Goal: Task Accomplishment & Management: Complete application form

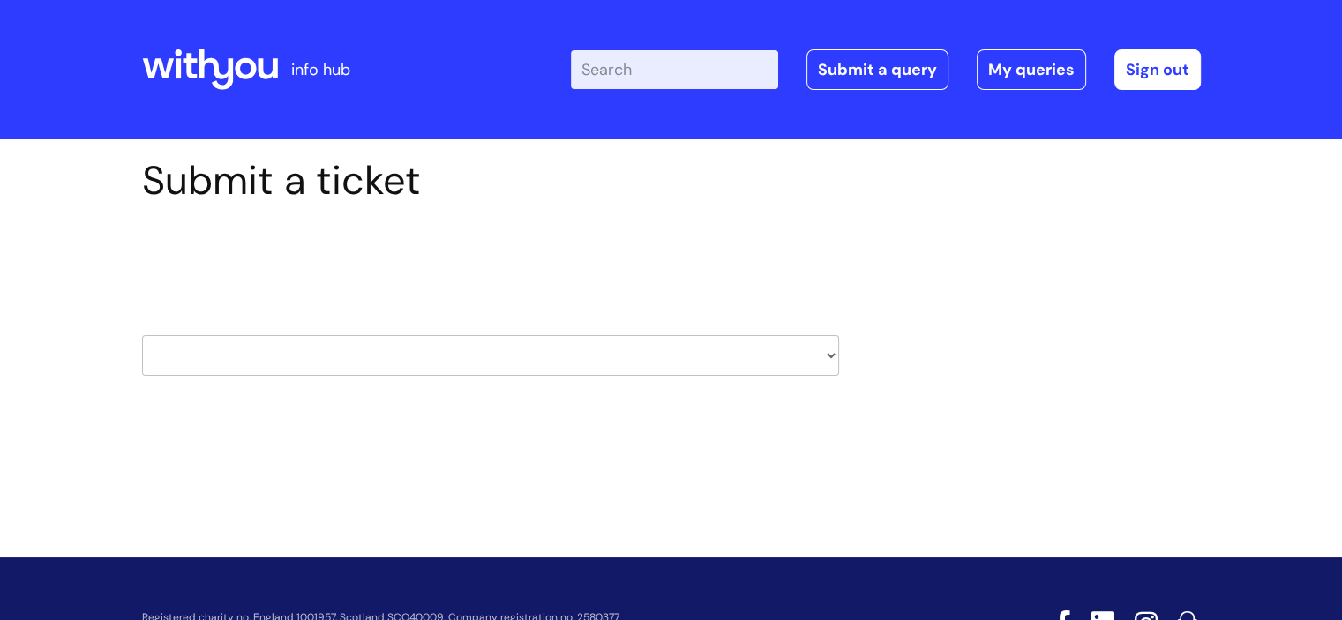
click at [672, 357] on select "HR / People IT and Support Clinical Drug Alerts Finance Accounts Data Support T…" at bounding box center [490, 355] width 697 height 41
select select "systems"
click at [142, 335] on select "HR / People IT and Support Clinical Drug Alerts Finance Accounts Data Support T…" at bounding box center [490, 355] width 697 height 41
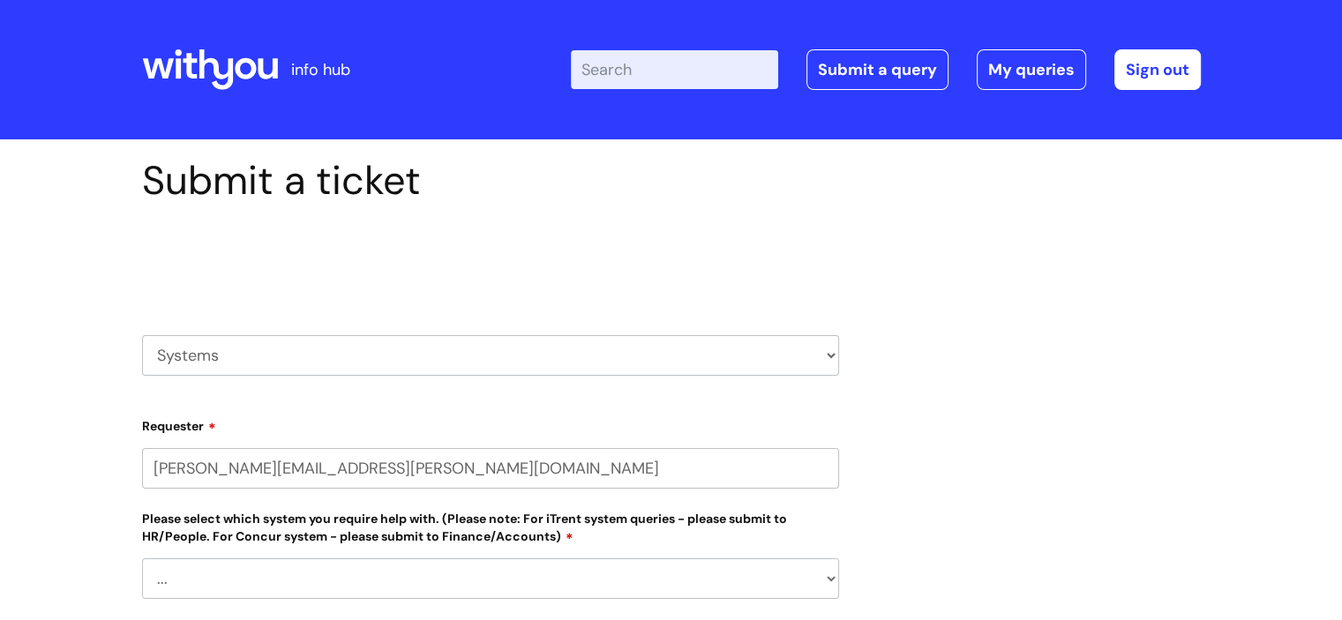
select select "80004157202"
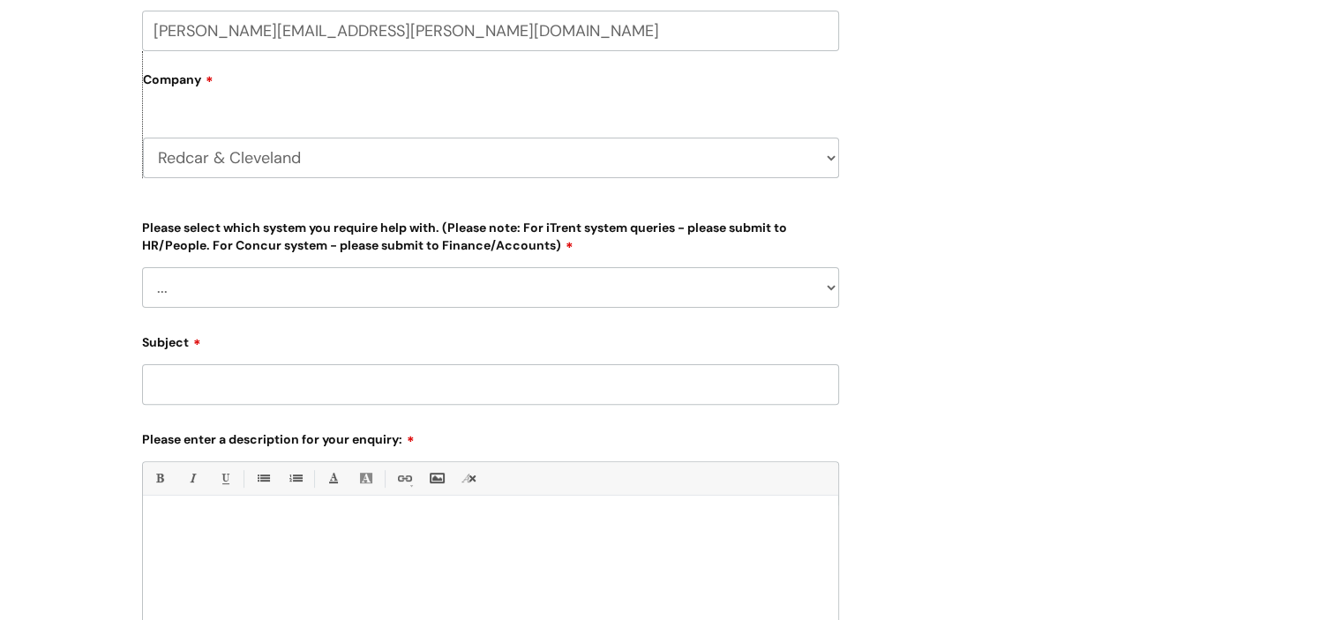
scroll to position [441, 0]
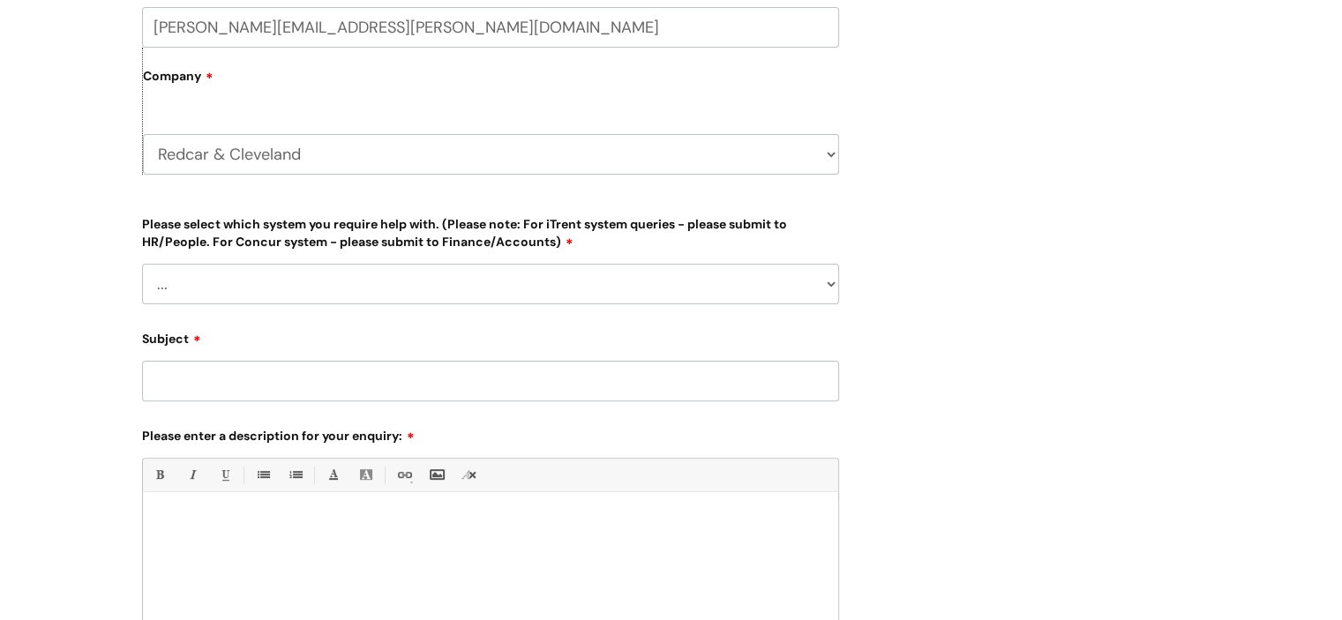
click at [327, 294] on select "... Ulysses Helpdesk Monday.com Nebula fault ILLY CarePath fault Halo fault E-c…" at bounding box center [490, 284] width 697 height 41
select select "Other Case Management System"
click at [142, 264] on select "... Ulysses Helpdesk Monday.com Nebula fault ILLY CarePath fault Halo fault E-c…" at bounding box center [490, 284] width 697 height 41
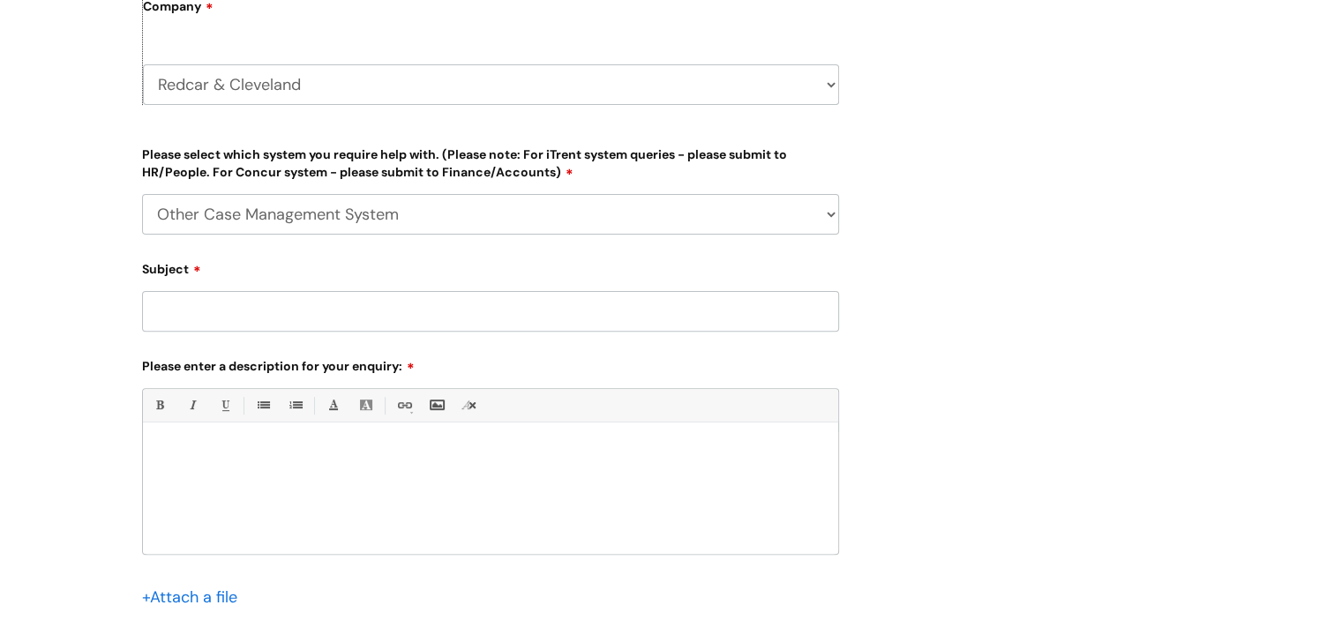
scroll to position [618, 0]
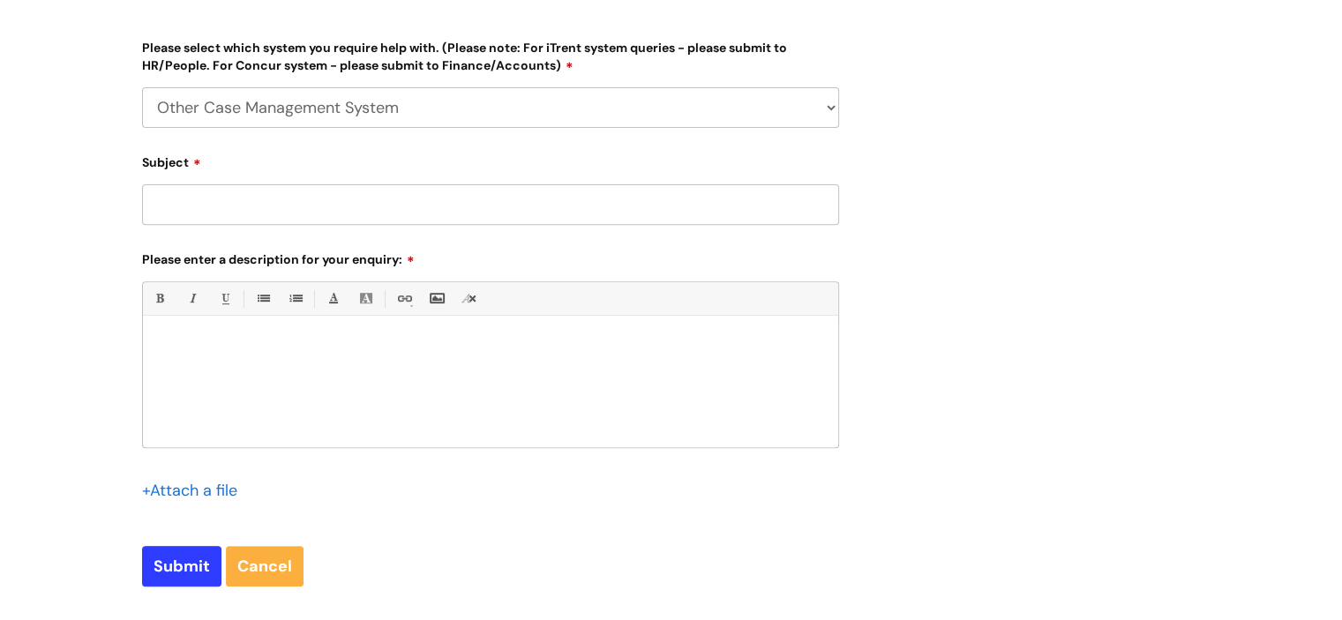
click at [374, 204] on input "Subject" at bounding box center [490, 204] width 697 height 41
type input "occy"
click at [258, 356] on div at bounding box center [490, 387] width 695 height 122
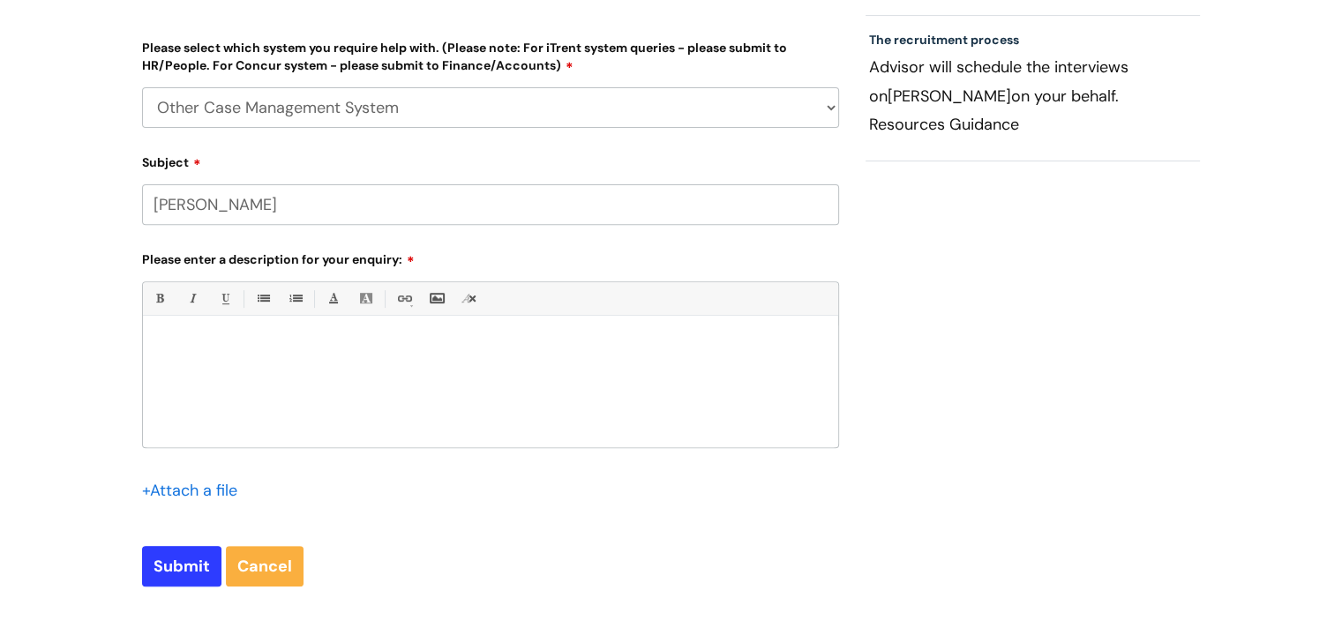
paste div
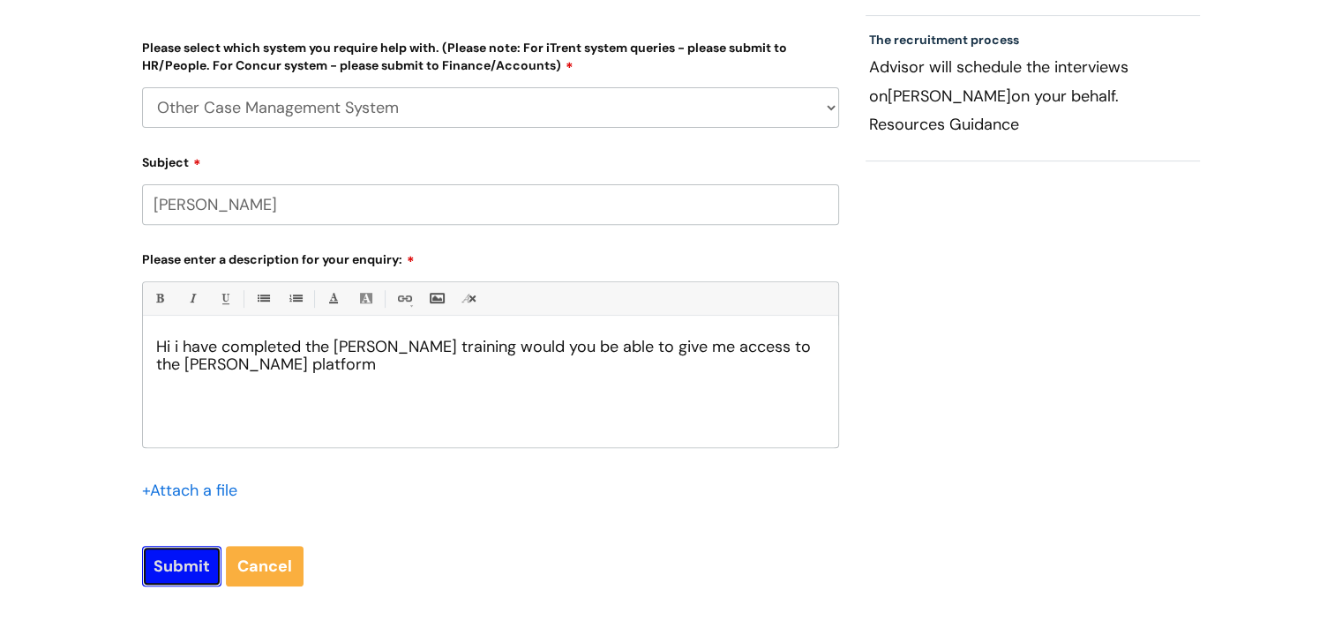
click at [184, 570] on input "Submit" at bounding box center [181, 566] width 79 height 41
type input "Please Wait..."
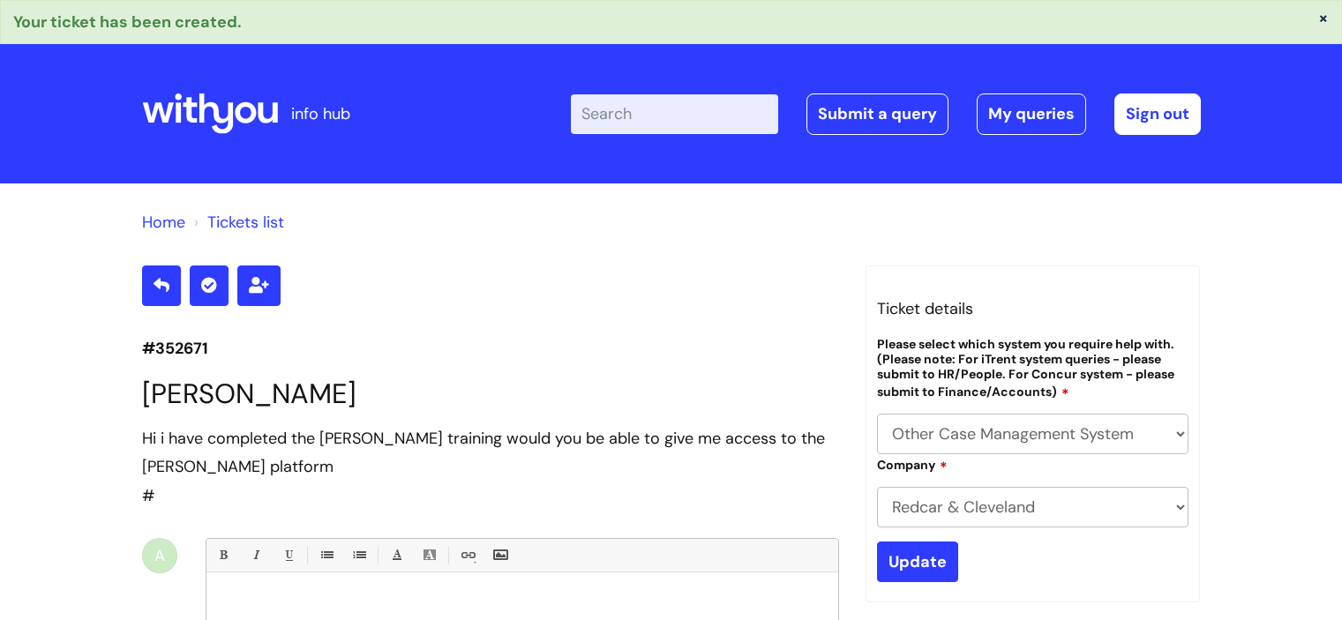
select select "Other Case Management System"
